Goal: Task Accomplishment & Management: Manage account settings

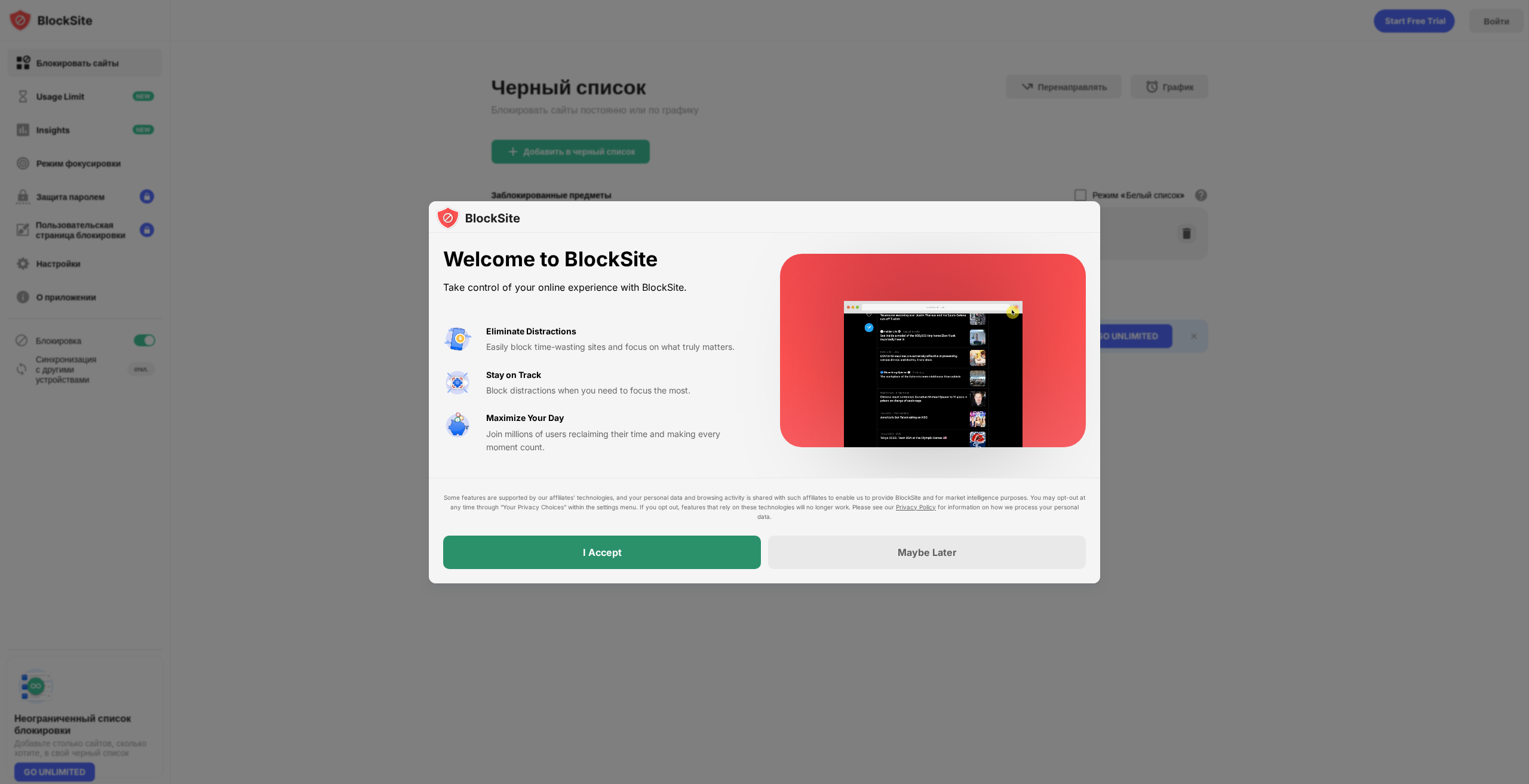
click at [511, 556] on div "I Accept" at bounding box center [602, 552] width 317 height 33
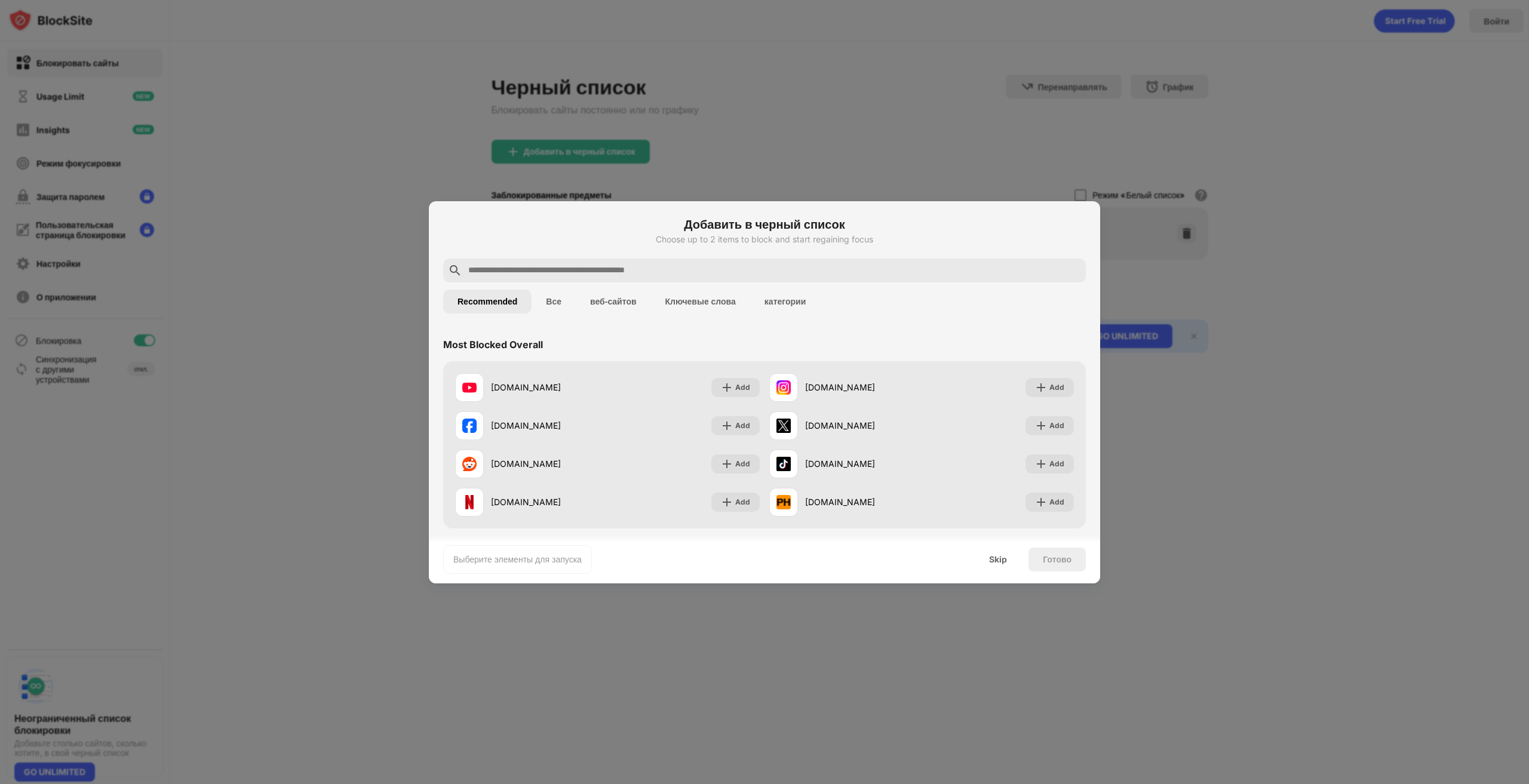
click at [584, 269] on input "text" at bounding box center [774, 270] width 614 height 14
paste input "**********"
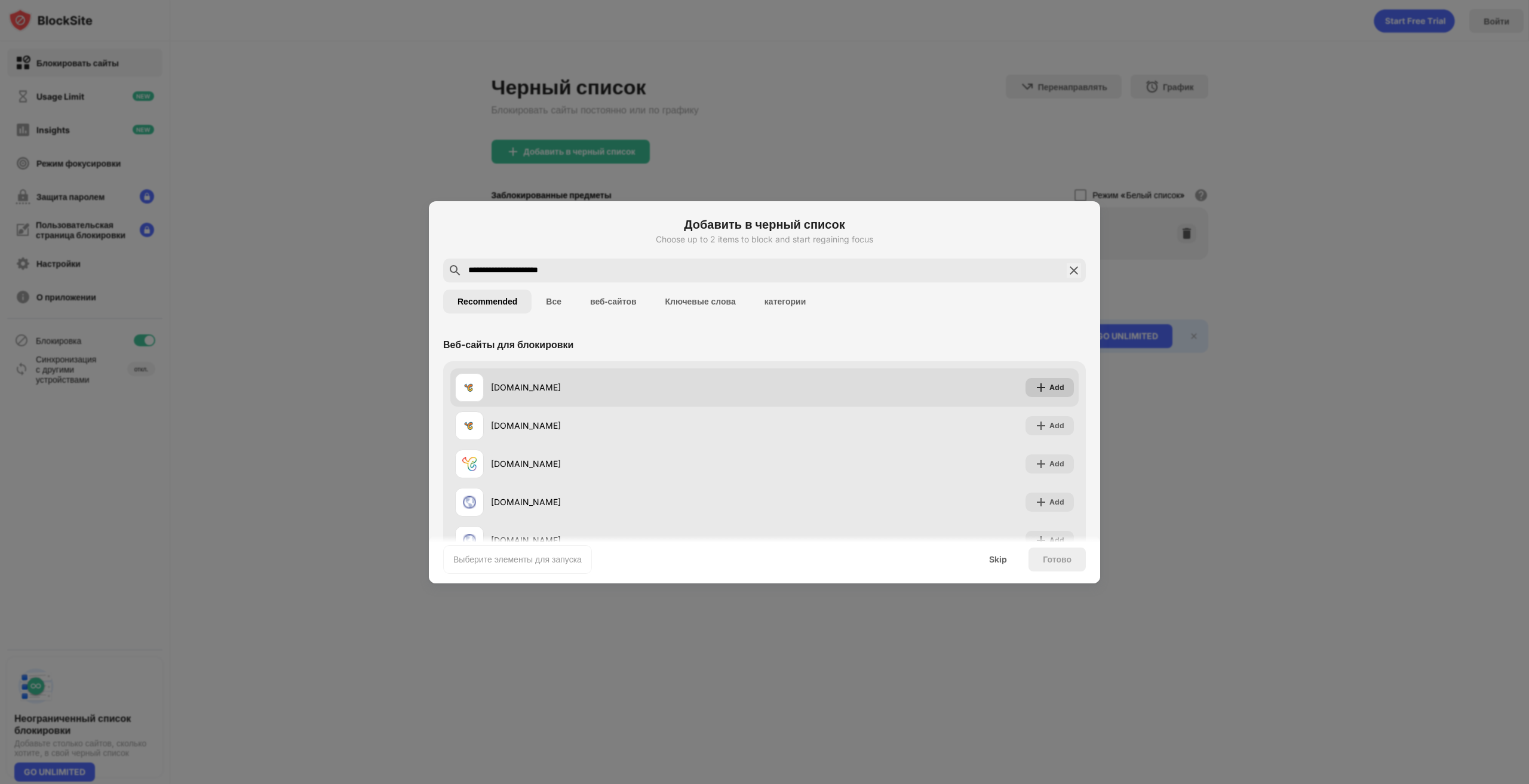
type input "**********"
click at [1035, 387] on img at bounding box center [1040, 387] width 12 height 12
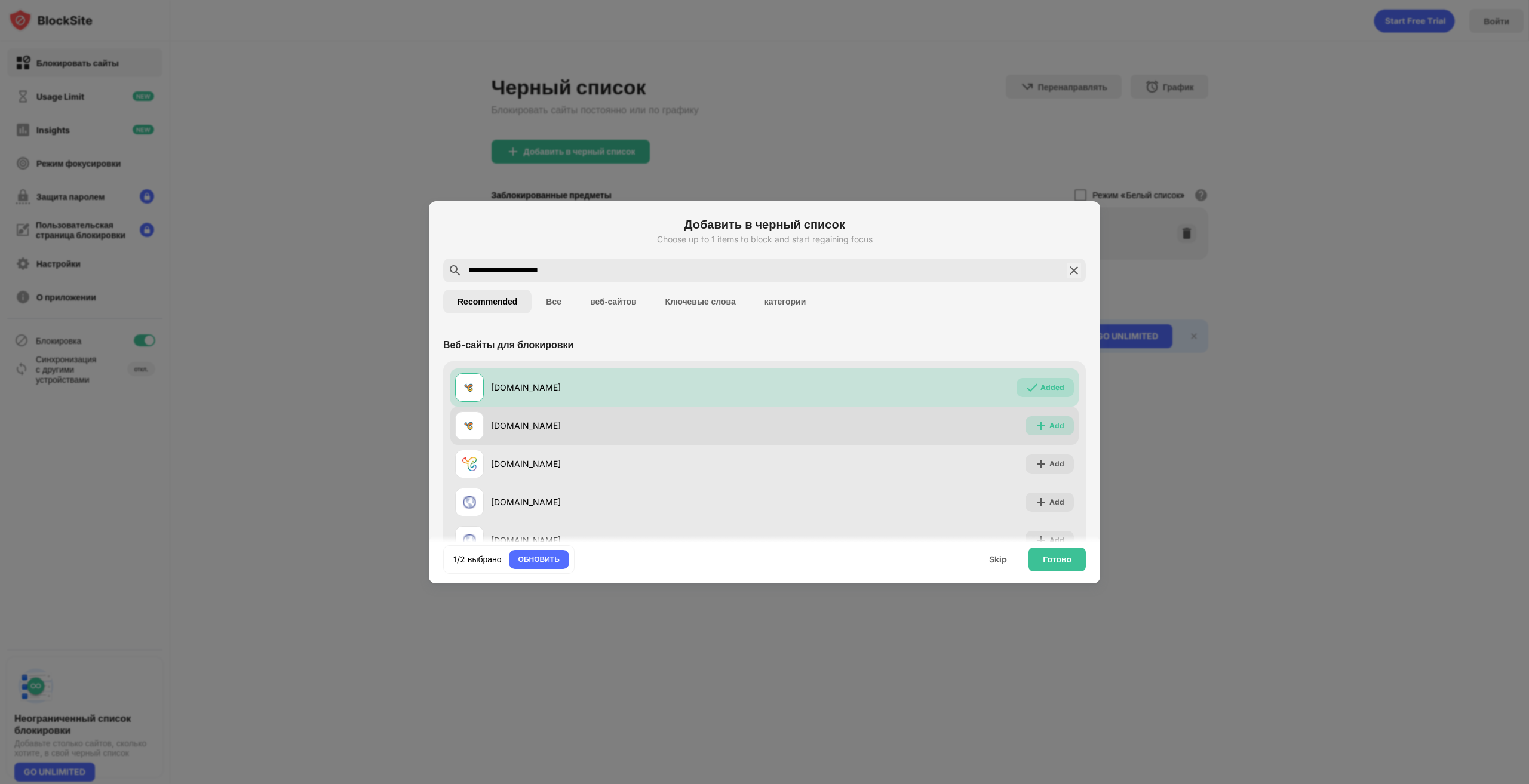
click at [1036, 423] on img at bounding box center [1040, 425] width 12 height 12
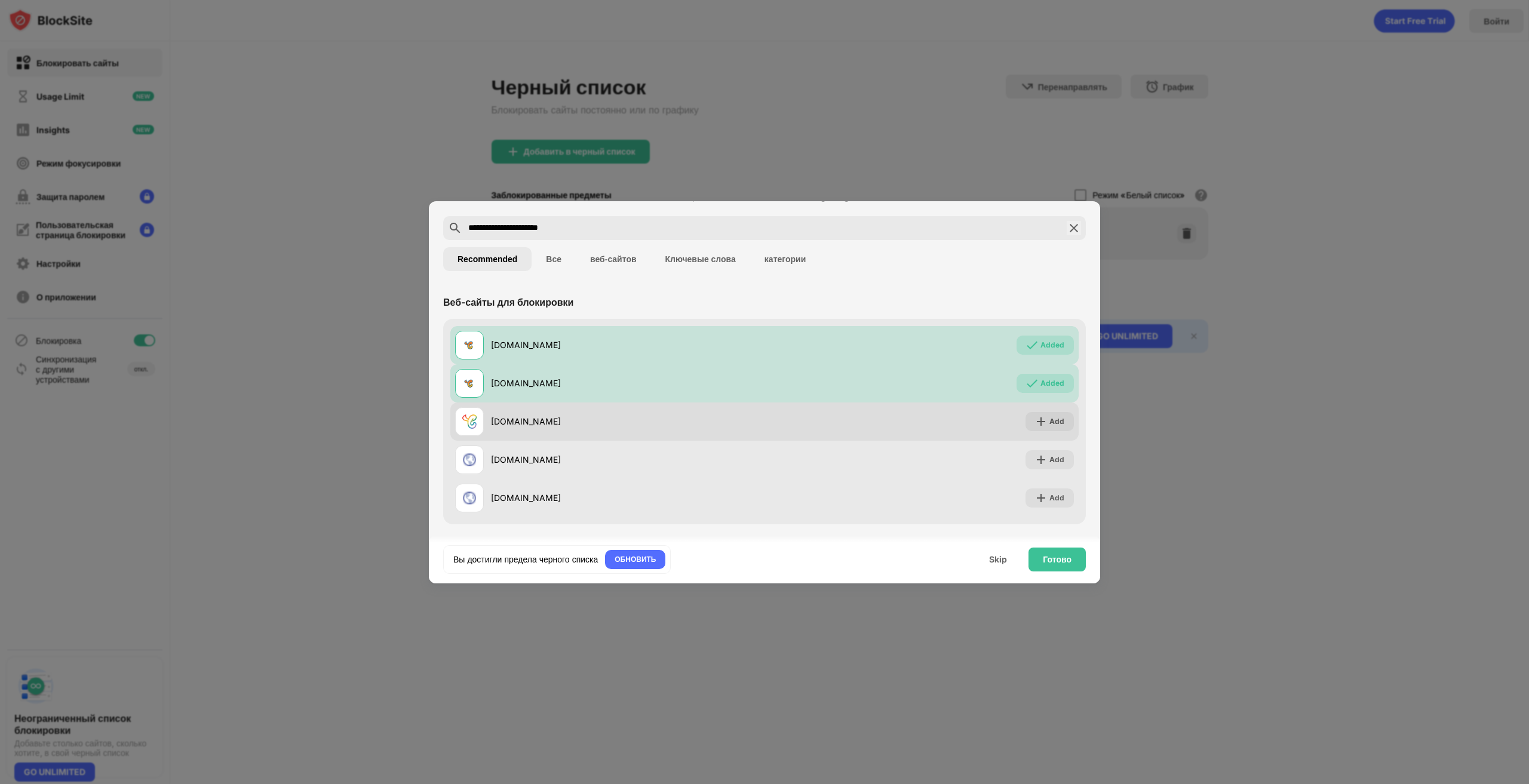
scroll to position [43, 0]
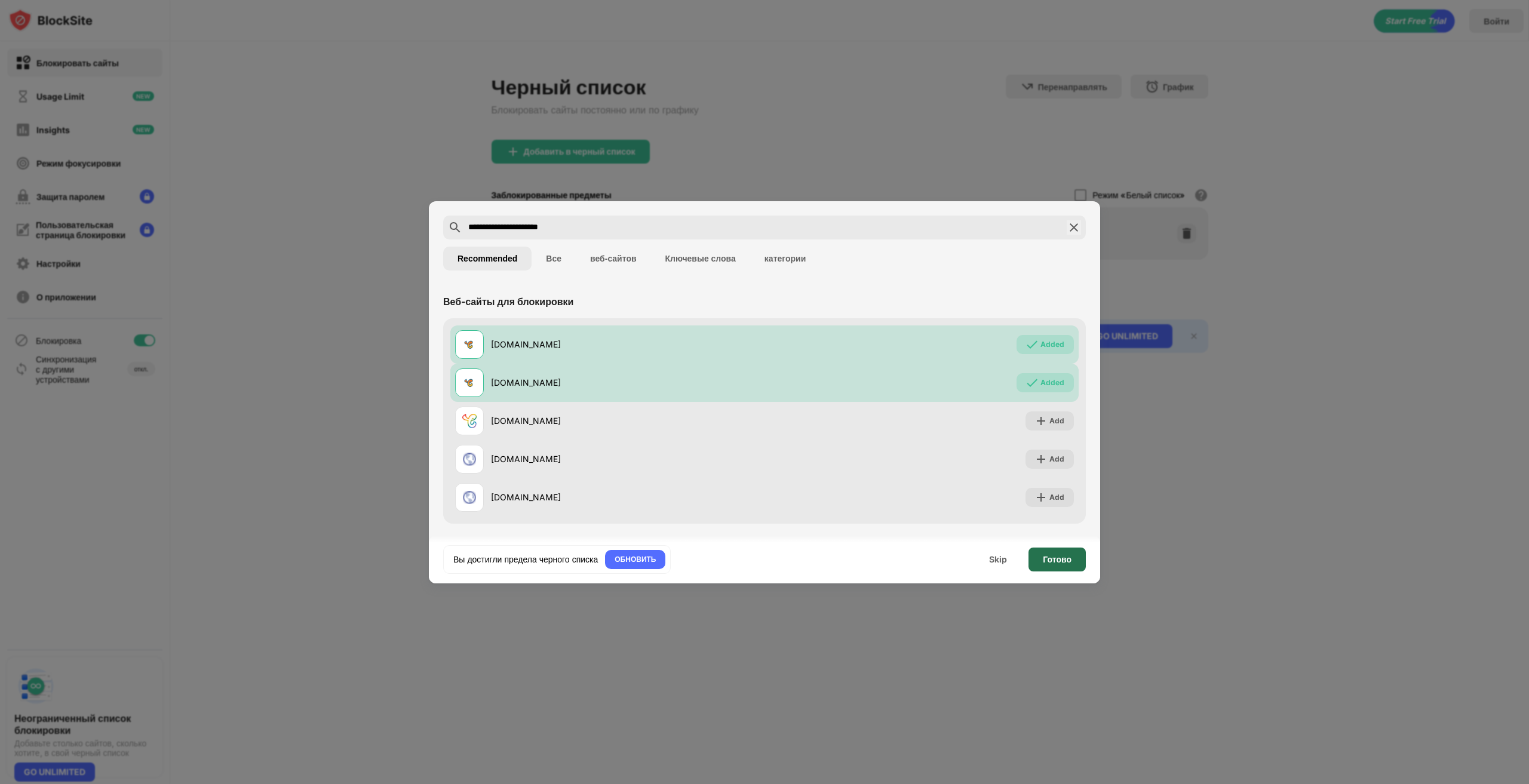
click at [1043, 561] on div "Готово" at bounding box center [1056, 560] width 29 height 10
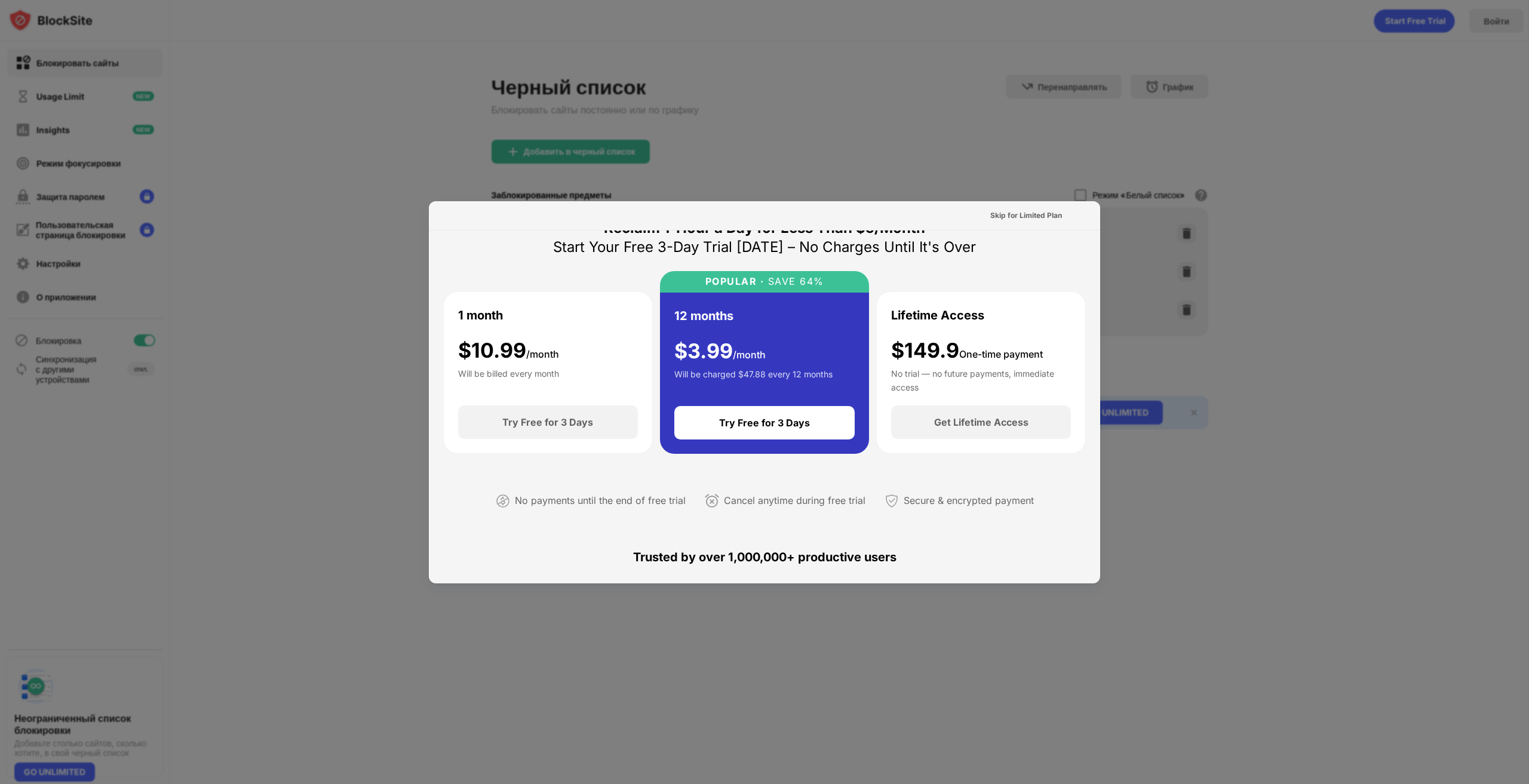
scroll to position [0, 0]
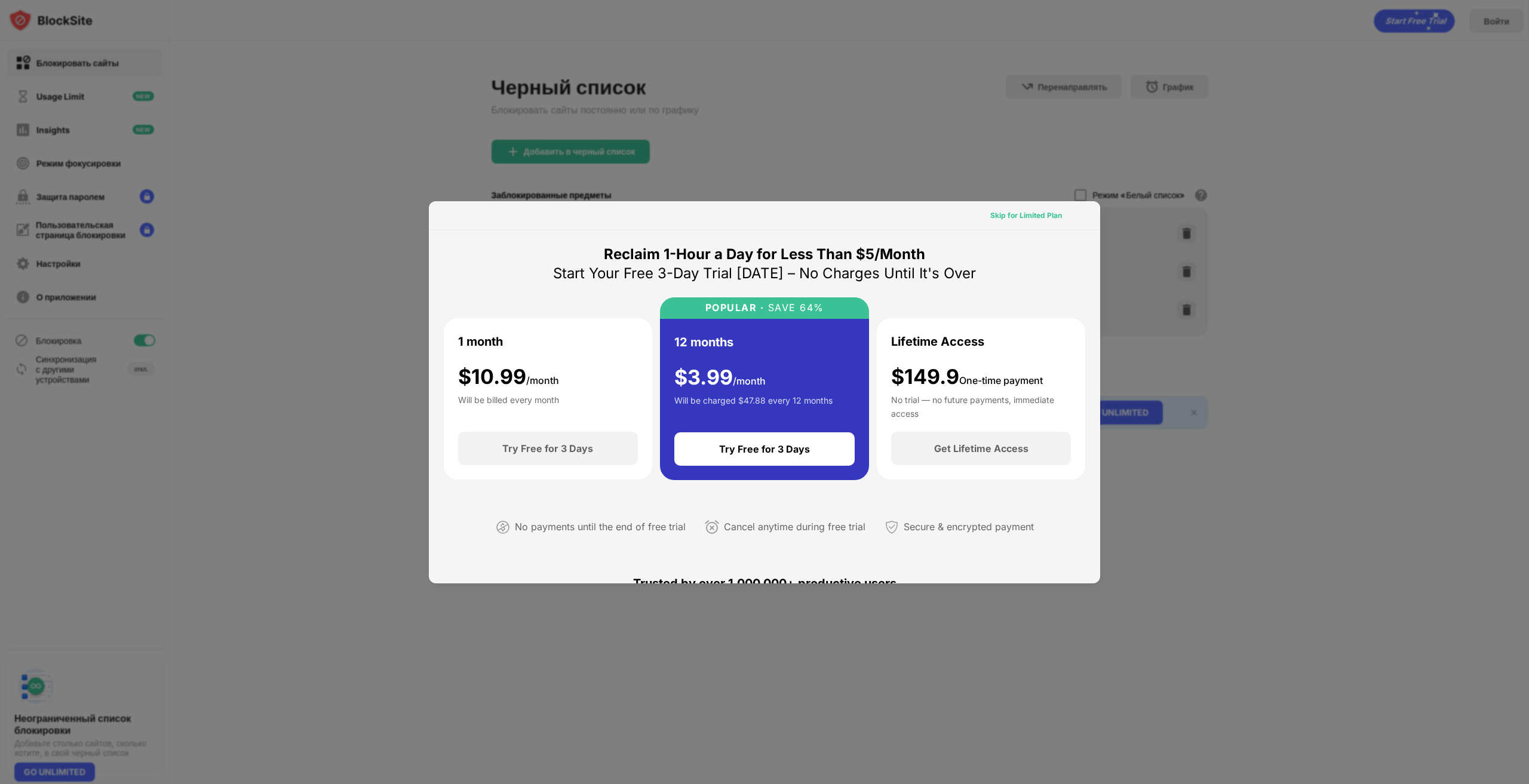
click at [1003, 214] on div "Skip for Limited Plan" at bounding box center [1026, 215] width 72 height 12
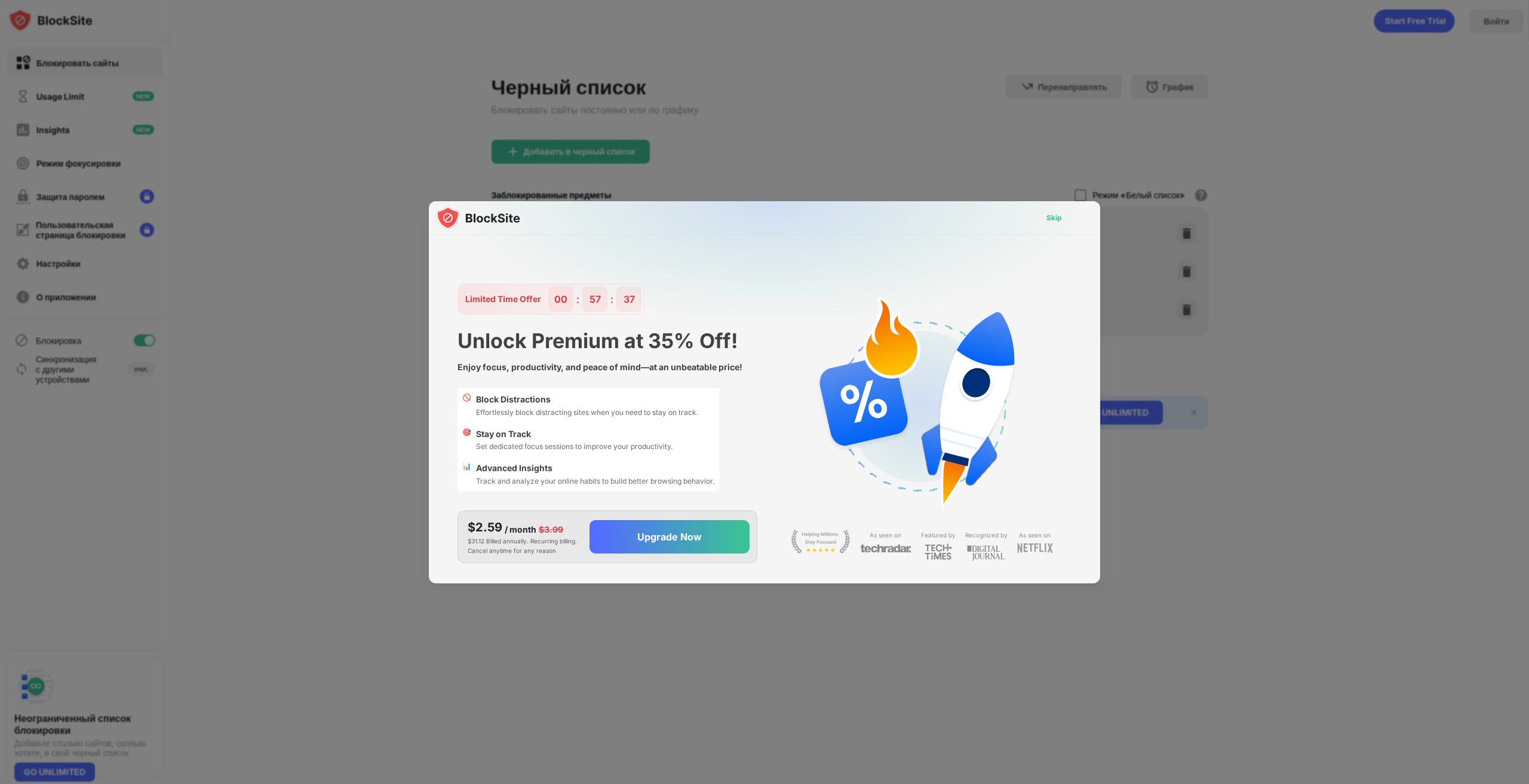
click at [1056, 216] on div "Skip" at bounding box center [1054, 218] width 16 height 12
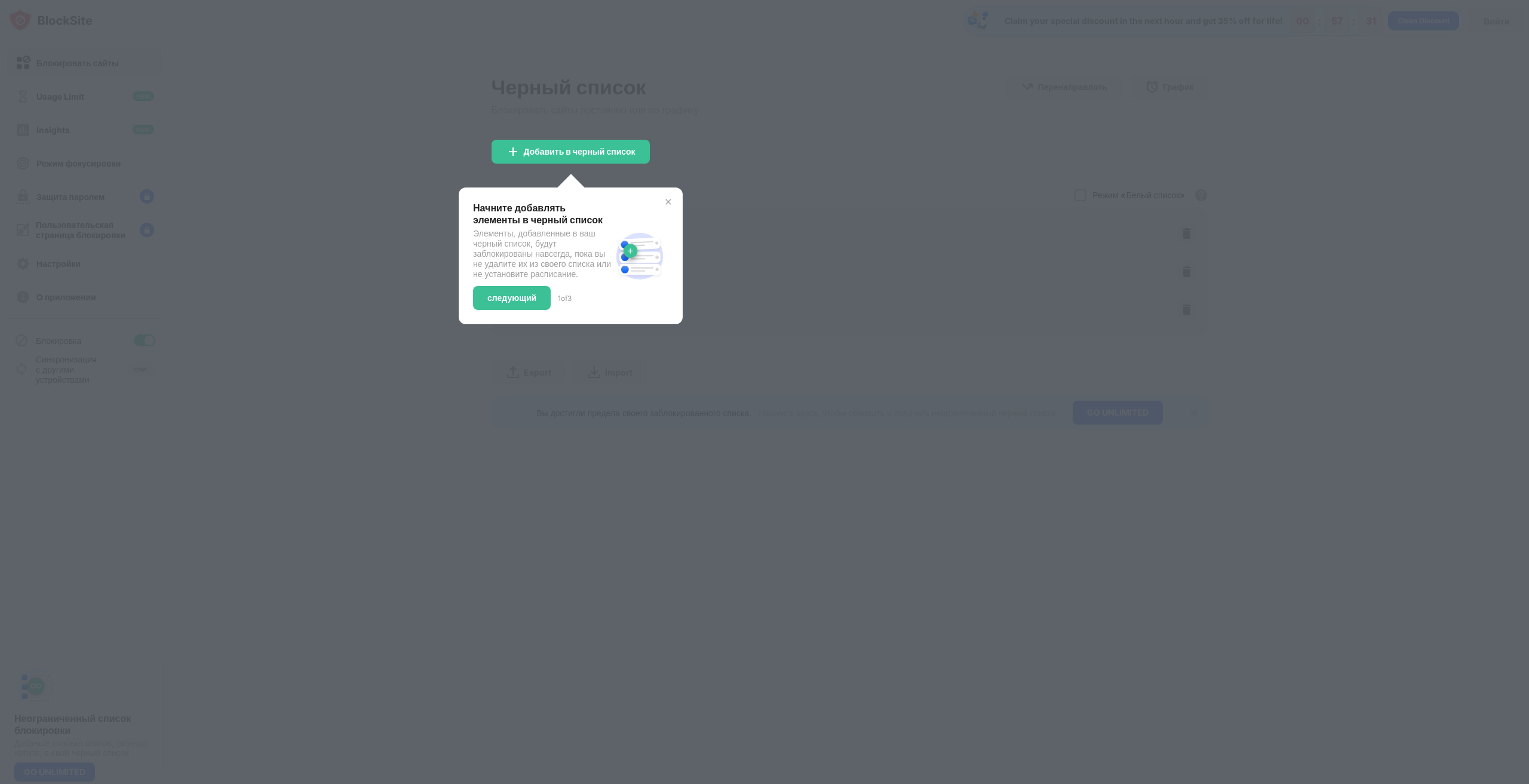
click at [665, 204] on img at bounding box center [669, 202] width 10 height 10
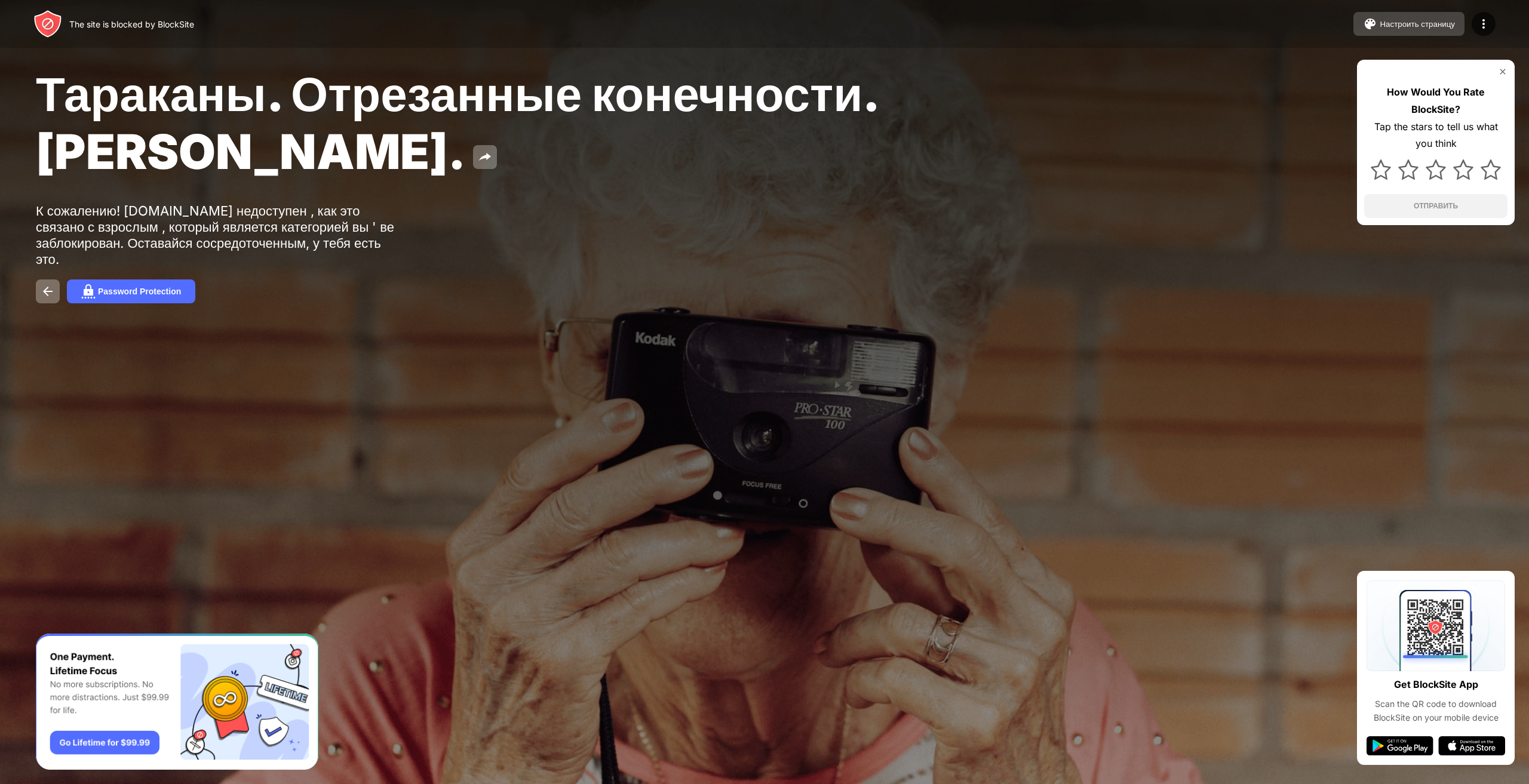
click at [1382, 24] on div "Настроить страницу" at bounding box center [1417, 24] width 75 height 9
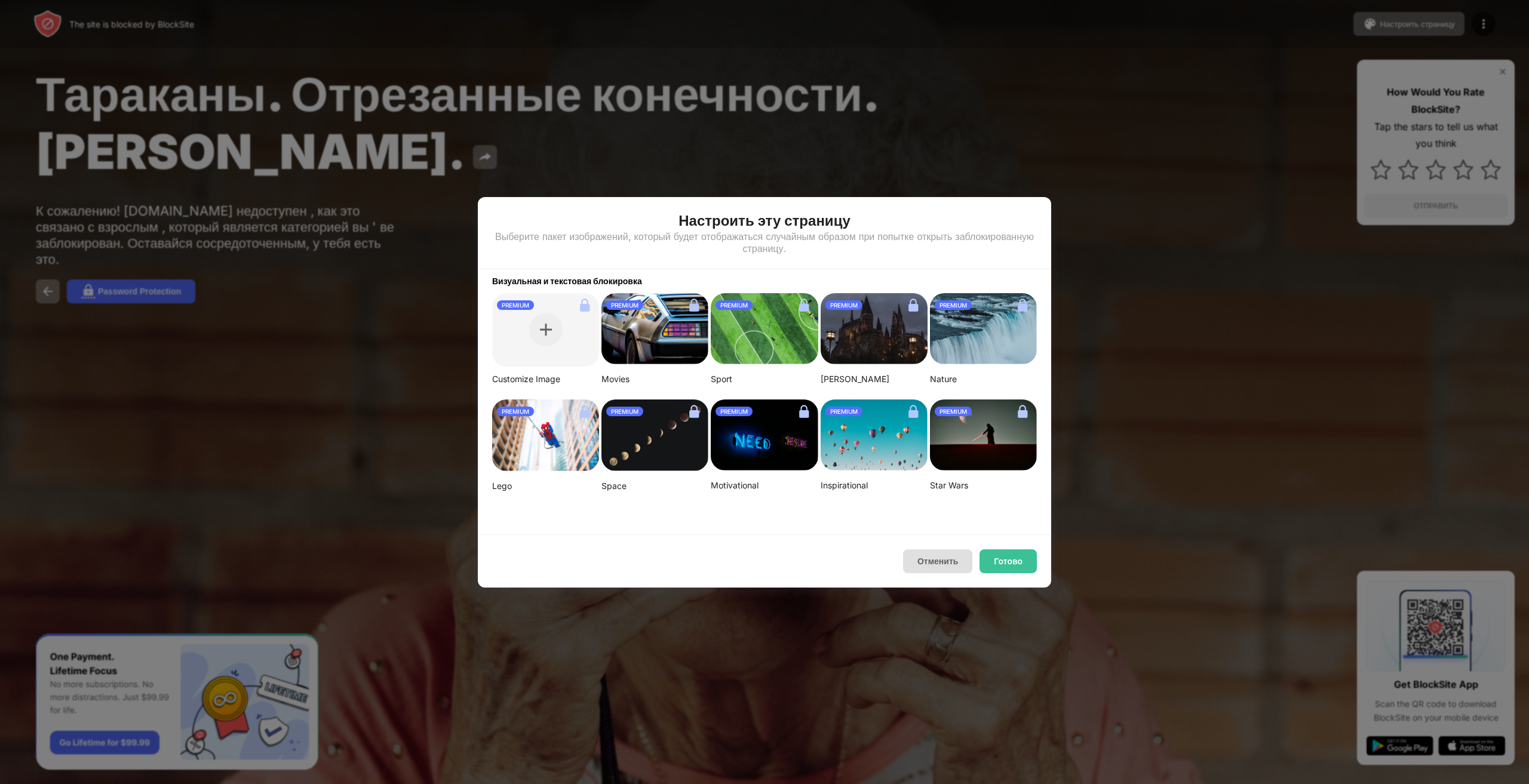
click at [932, 565] on button "Отменить" at bounding box center [937, 561] width 69 height 24
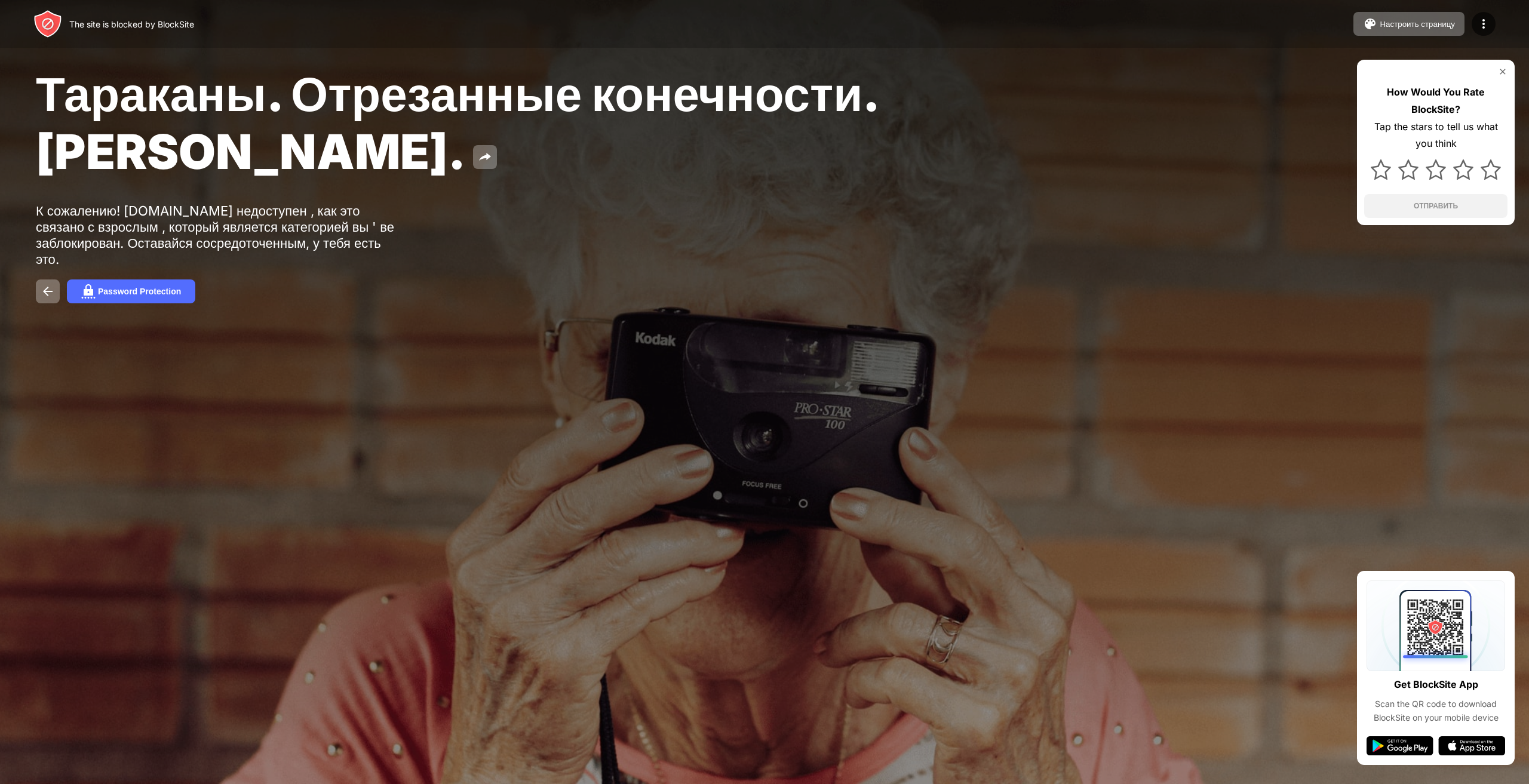
drag, startPoint x: 241, startPoint y: 8, endPoint x: 234, endPoint y: 8, distance: 7.0
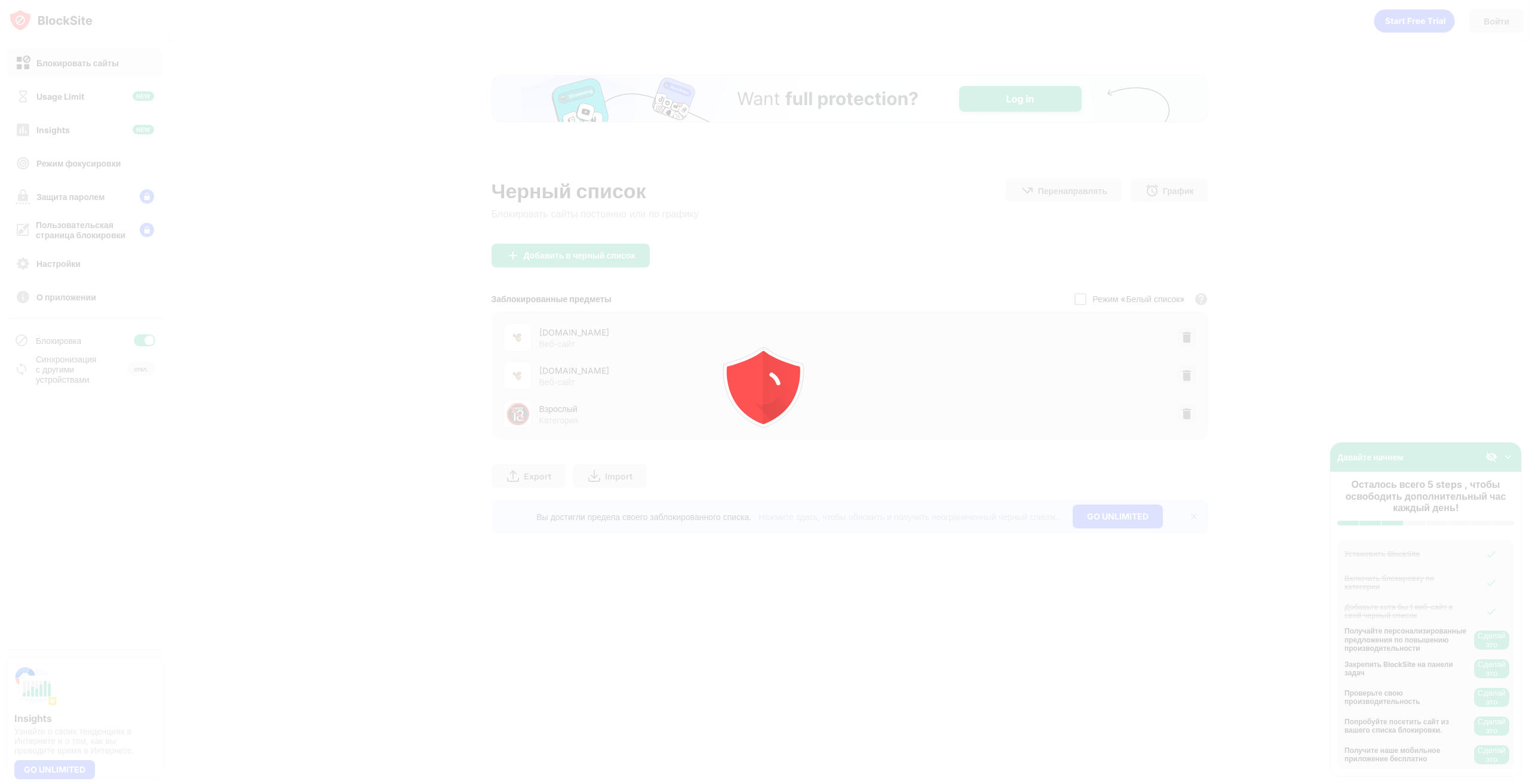
click at [796, 386] on icon "animation" at bounding box center [781, 387] width 37 height 73
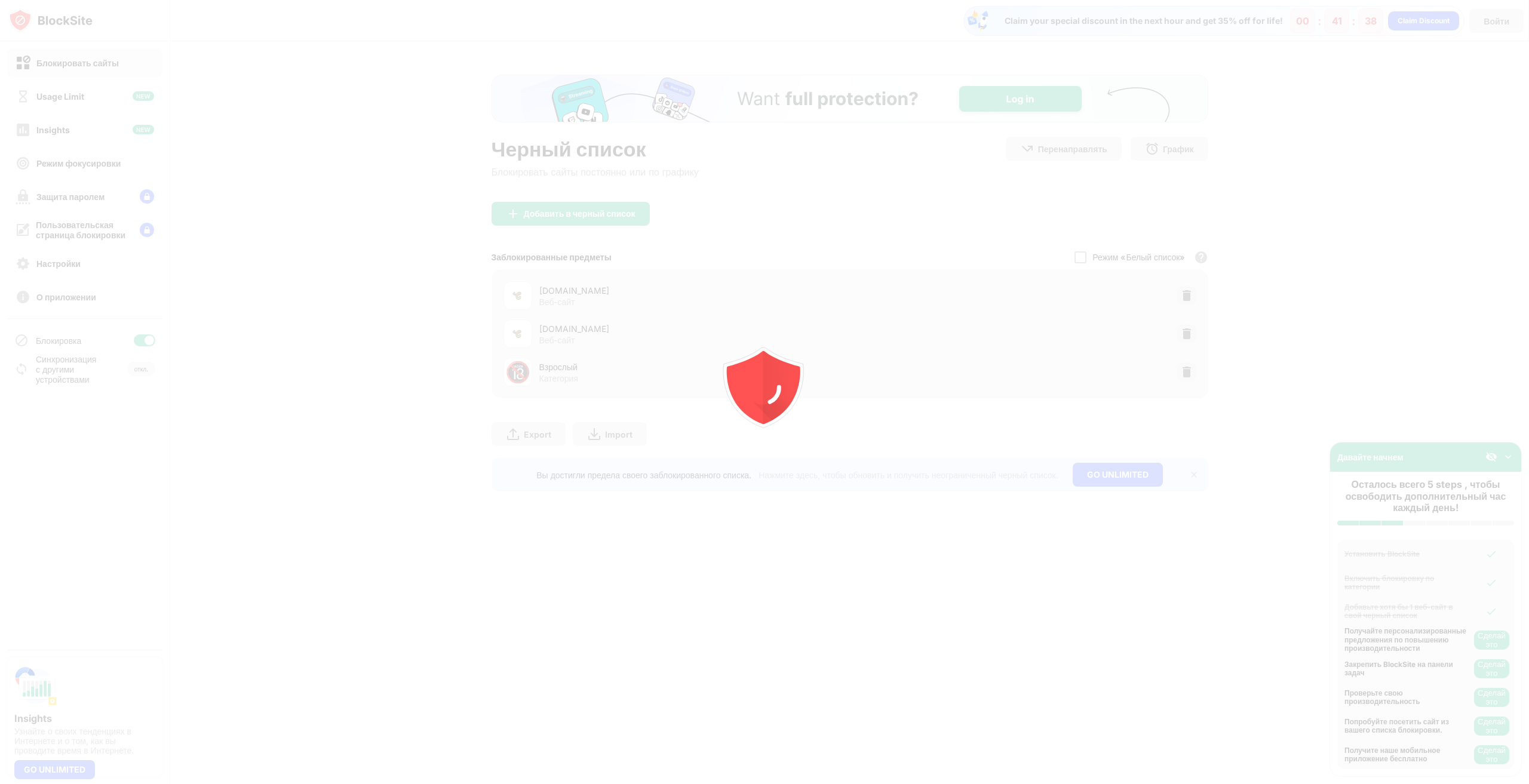
click at [764, 385] on icon "animation" at bounding box center [781, 387] width 37 height 73
drag, startPoint x: 726, startPoint y: 377, endPoint x: 741, endPoint y: 371, distance: 16.2
click at [726, 376] on icon "animation" at bounding box center [763, 383] width 85 height 85
drag, startPoint x: 790, startPoint y: 367, endPoint x: 803, endPoint y: 368, distance: 13.0
click at [791, 367] on div "Взрослый" at bounding box center [695, 367] width 310 height 13
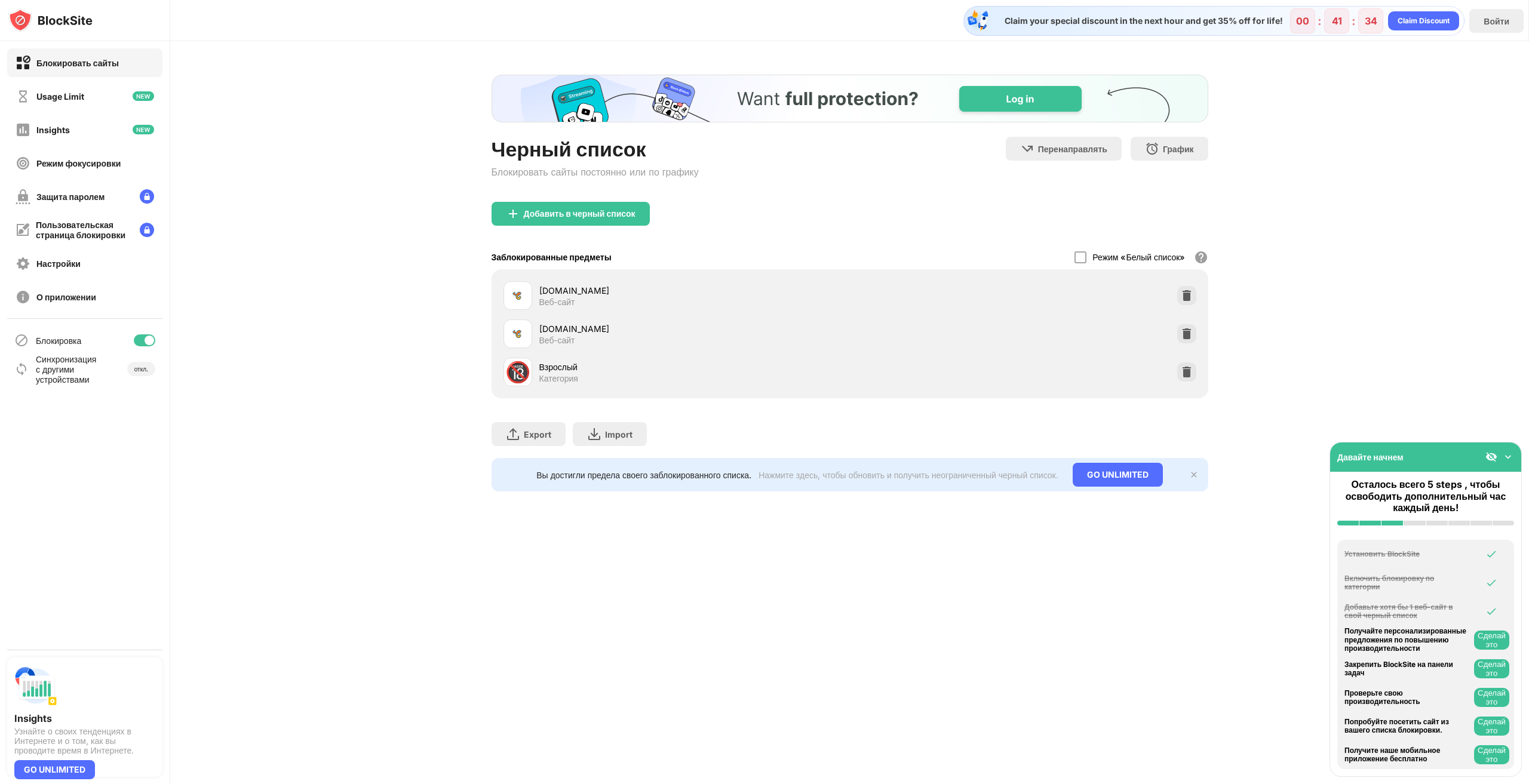
click at [619, 370] on div "Взрослый" at bounding box center [695, 367] width 310 height 13
click at [1190, 368] on img at bounding box center [1186, 372] width 12 height 12
